Goal: Check status: Check status

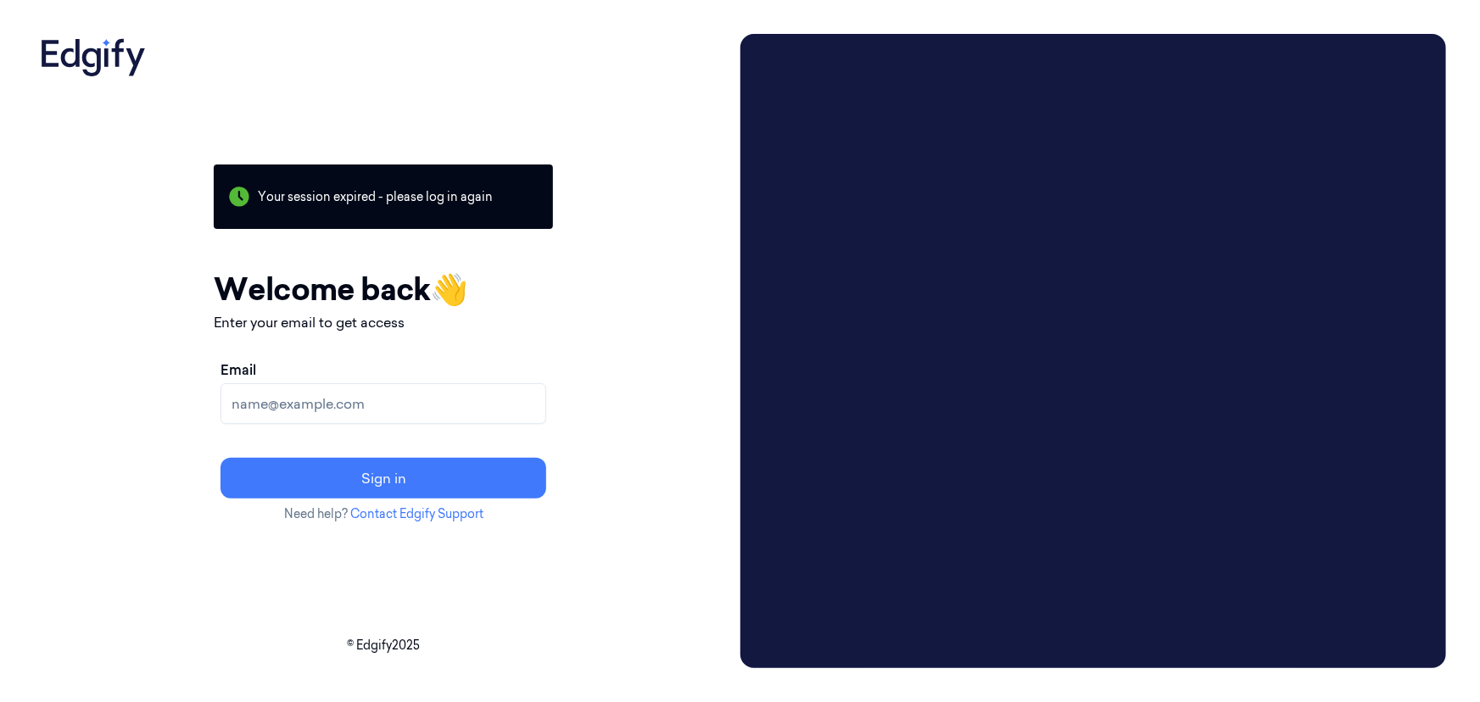
click at [456, 409] on input "Email" at bounding box center [384, 403] width 326 height 41
type input "lduren@telaid.com"
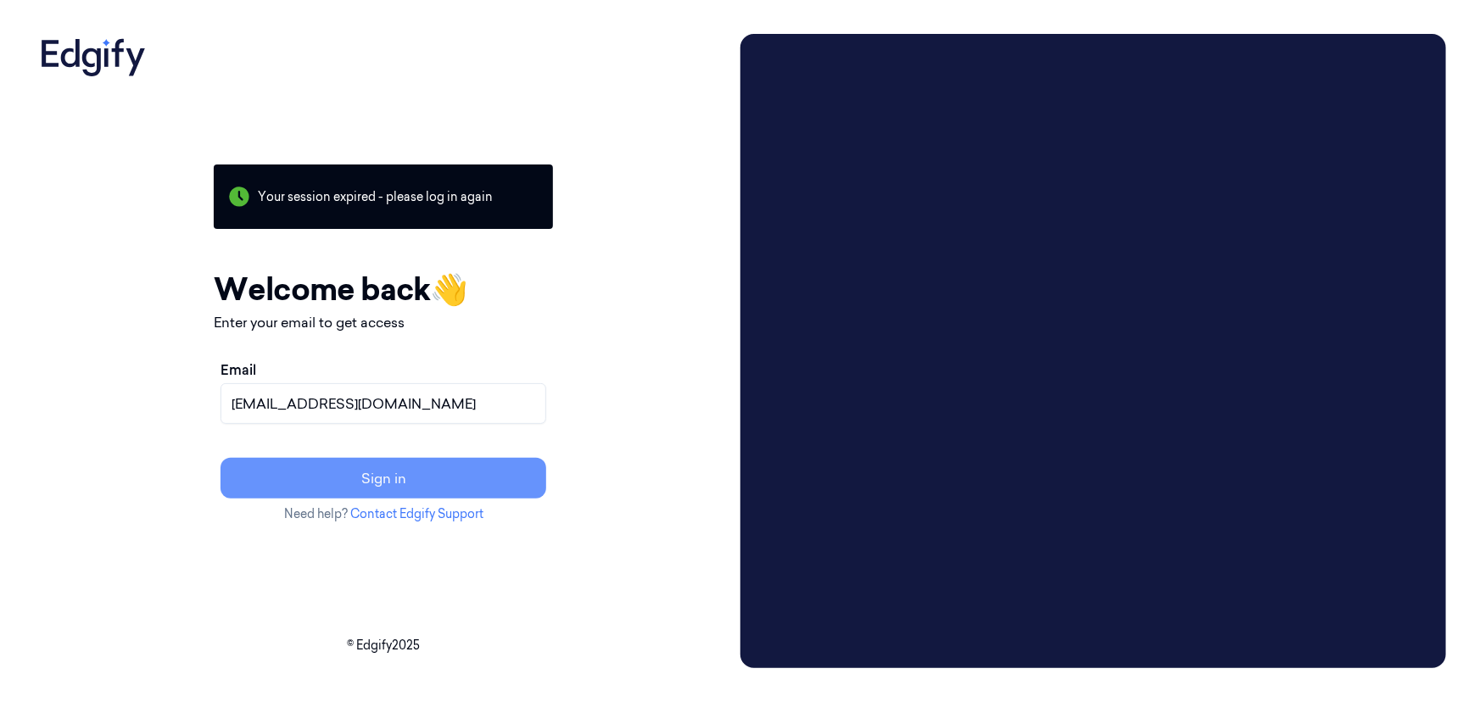
click at [521, 482] on button "Sign in" at bounding box center [384, 478] width 326 height 41
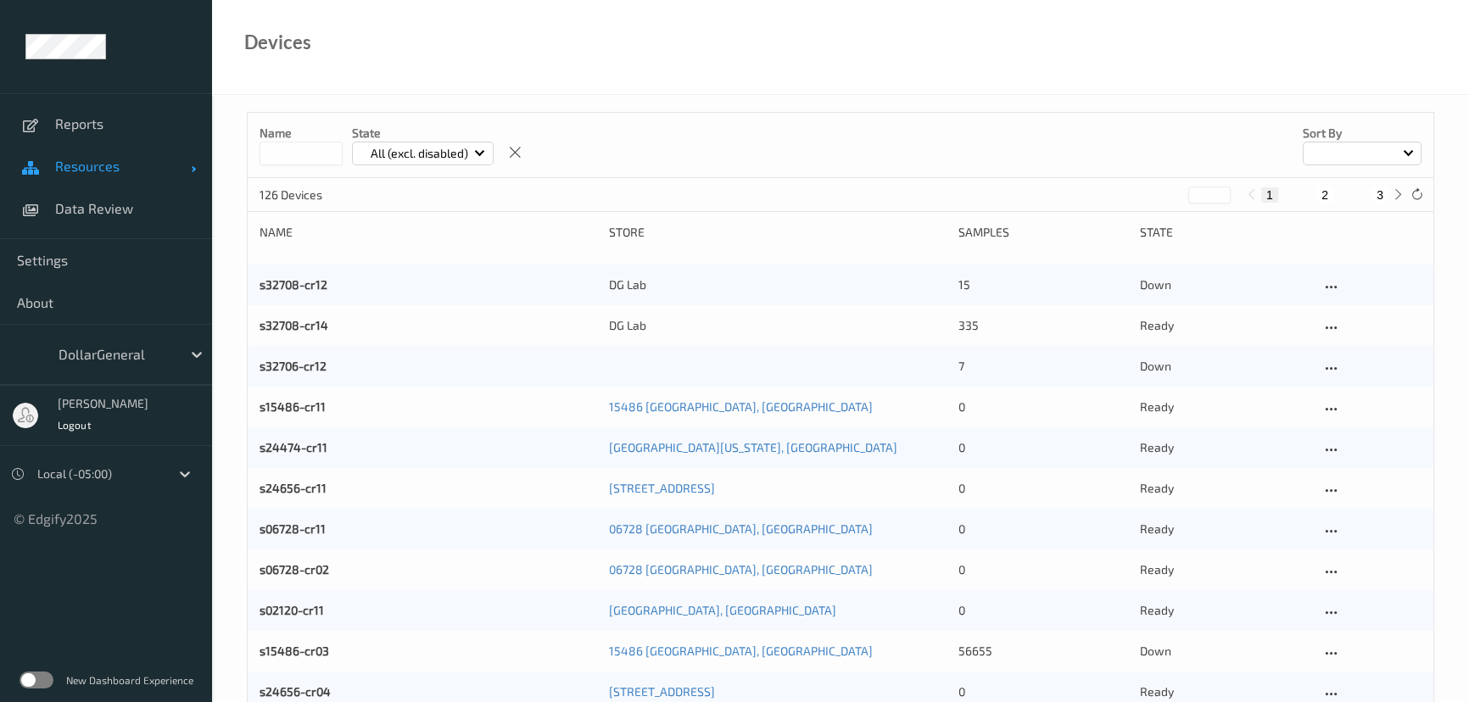
click at [80, 175] on link "Resources" at bounding box center [106, 166] width 212 height 42
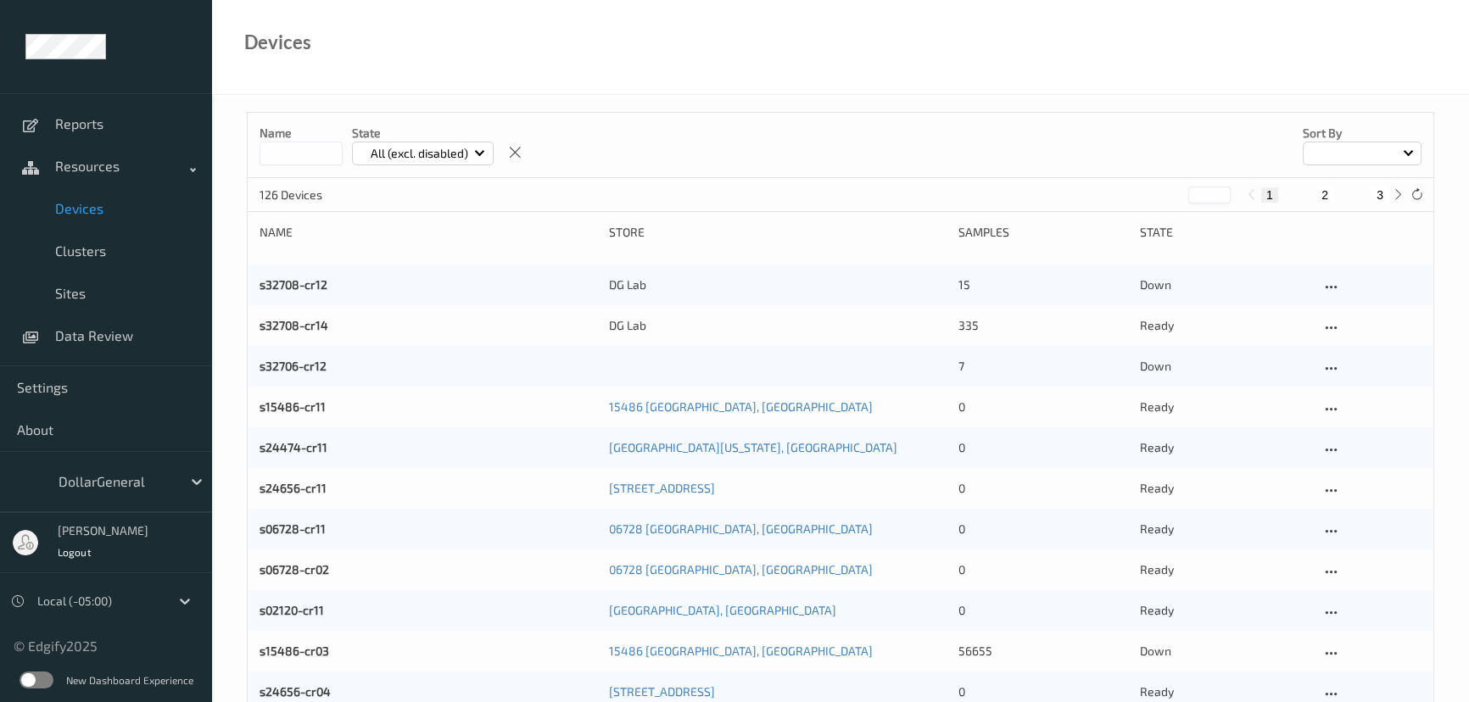
click at [128, 215] on span "Devices" at bounding box center [125, 208] width 140 height 17
click at [321, 152] on input at bounding box center [301, 154] width 83 height 24
type input "*****"
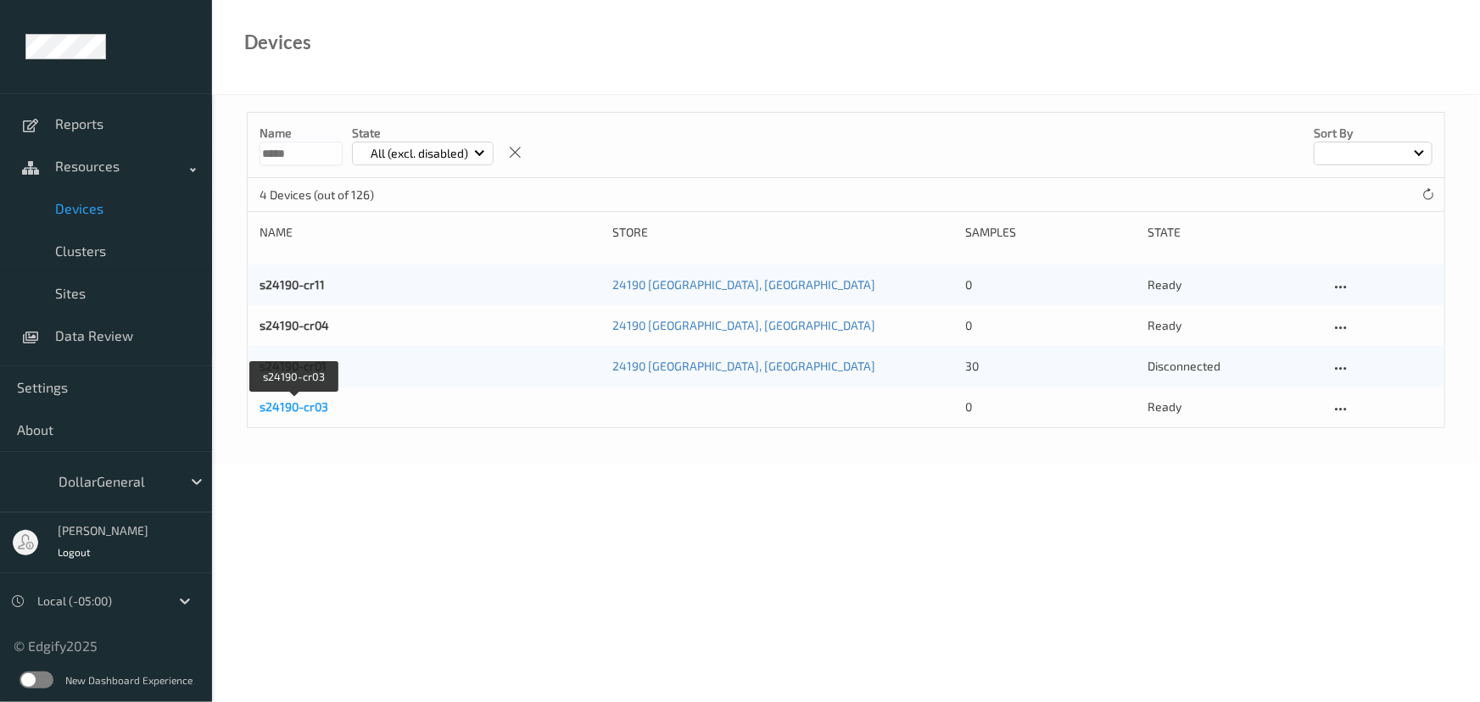
click at [288, 407] on link "s24190-cr03" at bounding box center [294, 407] width 69 height 14
click at [304, 328] on link "s24190-cr04" at bounding box center [295, 325] width 70 height 14
click at [319, 281] on link "s24190-cr11" at bounding box center [292, 284] width 65 height 14
click at [296, 400] on link "s24190-cr03" at bounding box center [294, 407] width 69 height 14
